Goal: Task Accomplishment & Management: Use online tool/utility

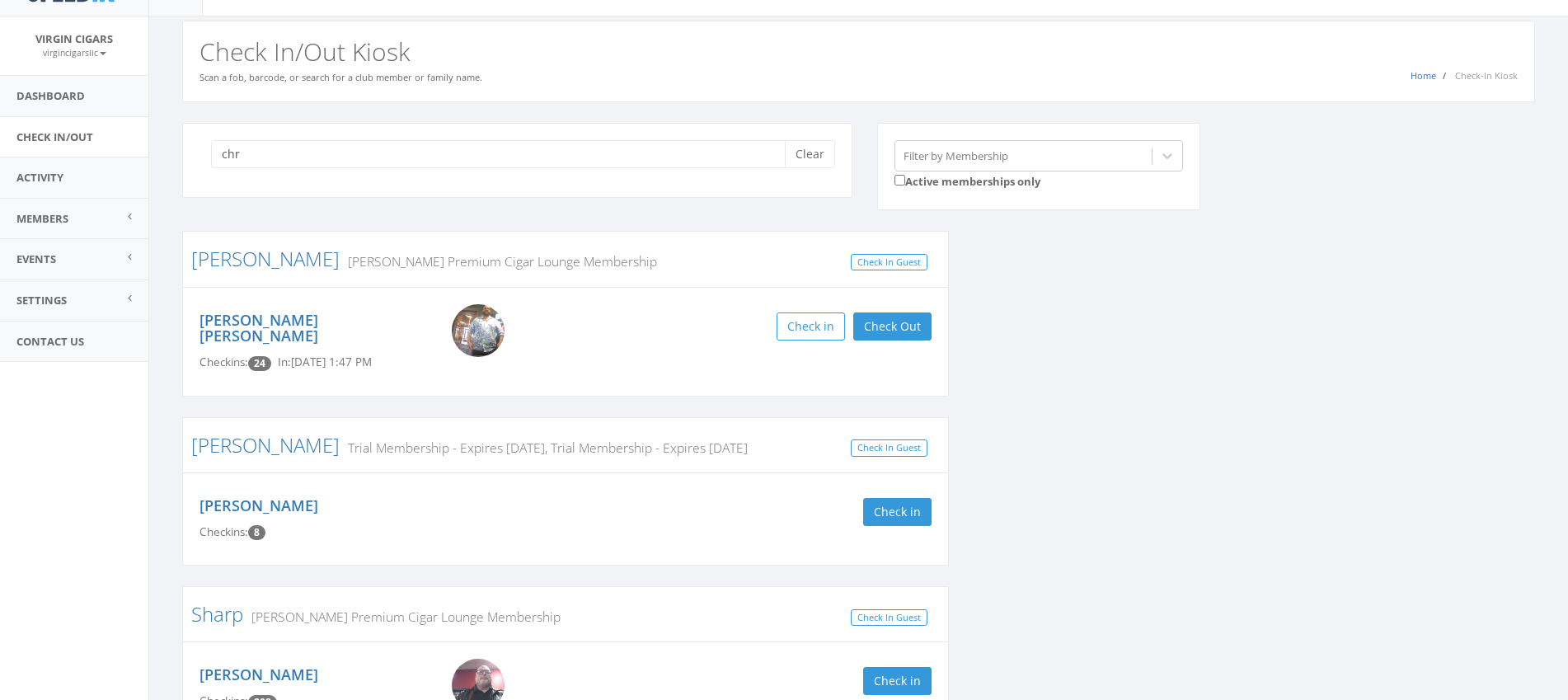
scroll to position [40, 0]
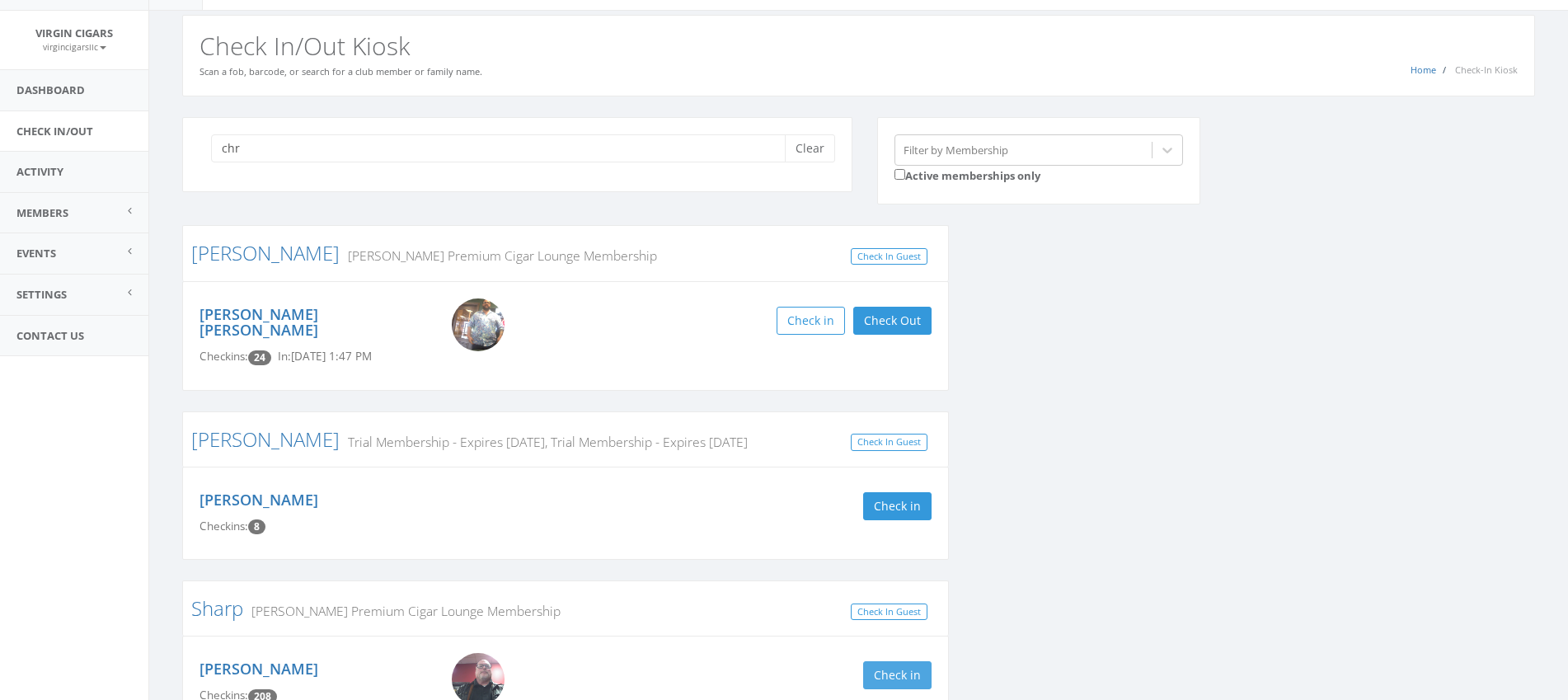
type input "chr"
click at [884, 661] on button "Check in" at bounding box center [897, 675] width 69 height 28
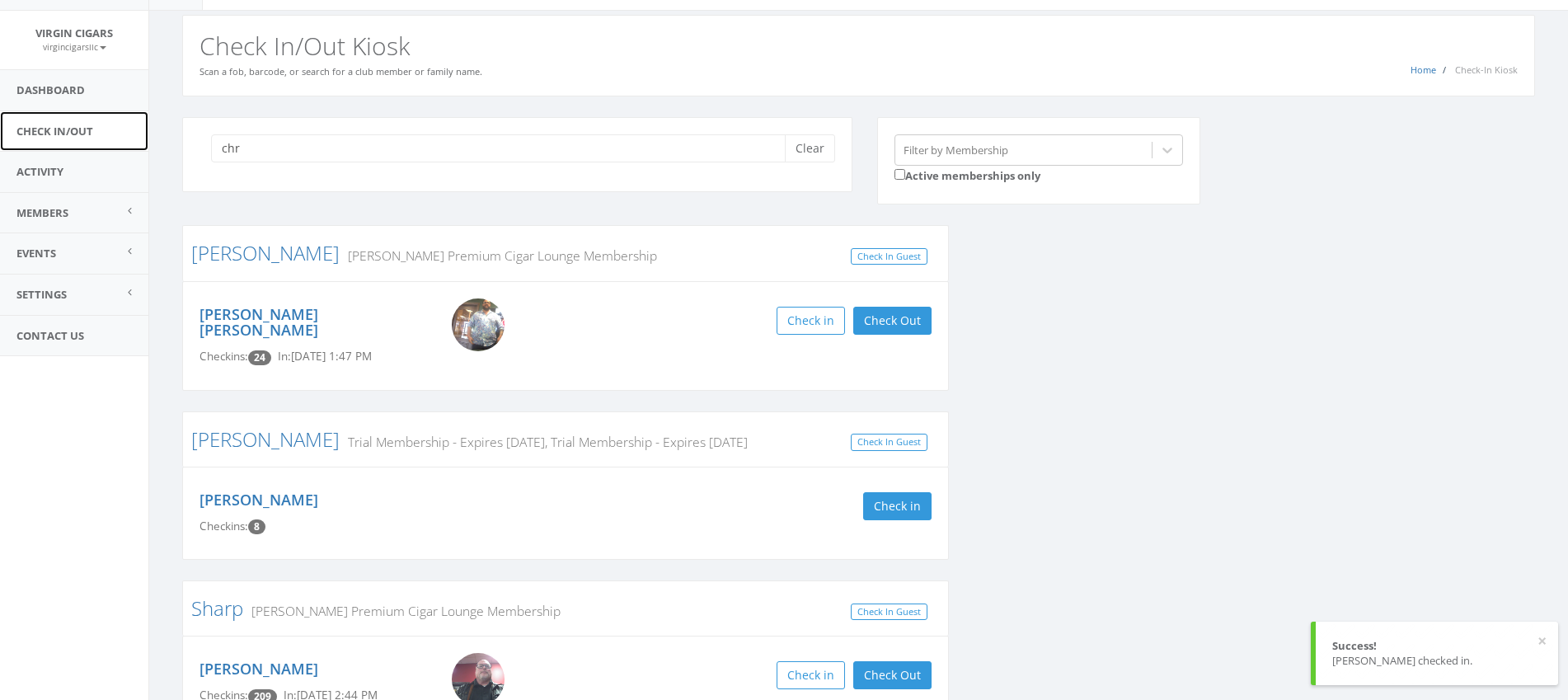
click at [59, 135] on link "Check In/Out" at bounding box center [74, 131] width 149 height 40
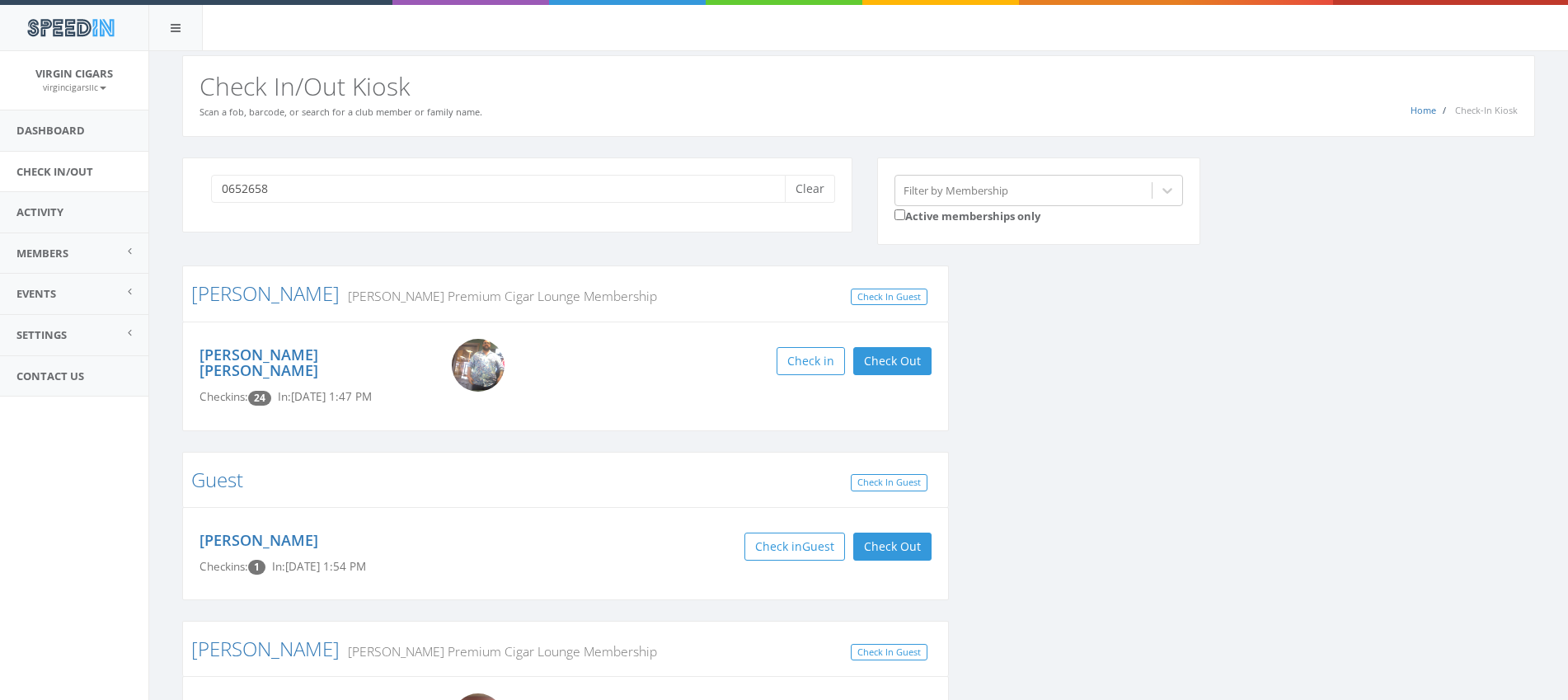
type input "06526588"
